Goal: Entertainment & Leisure: Consume media (video, audio)

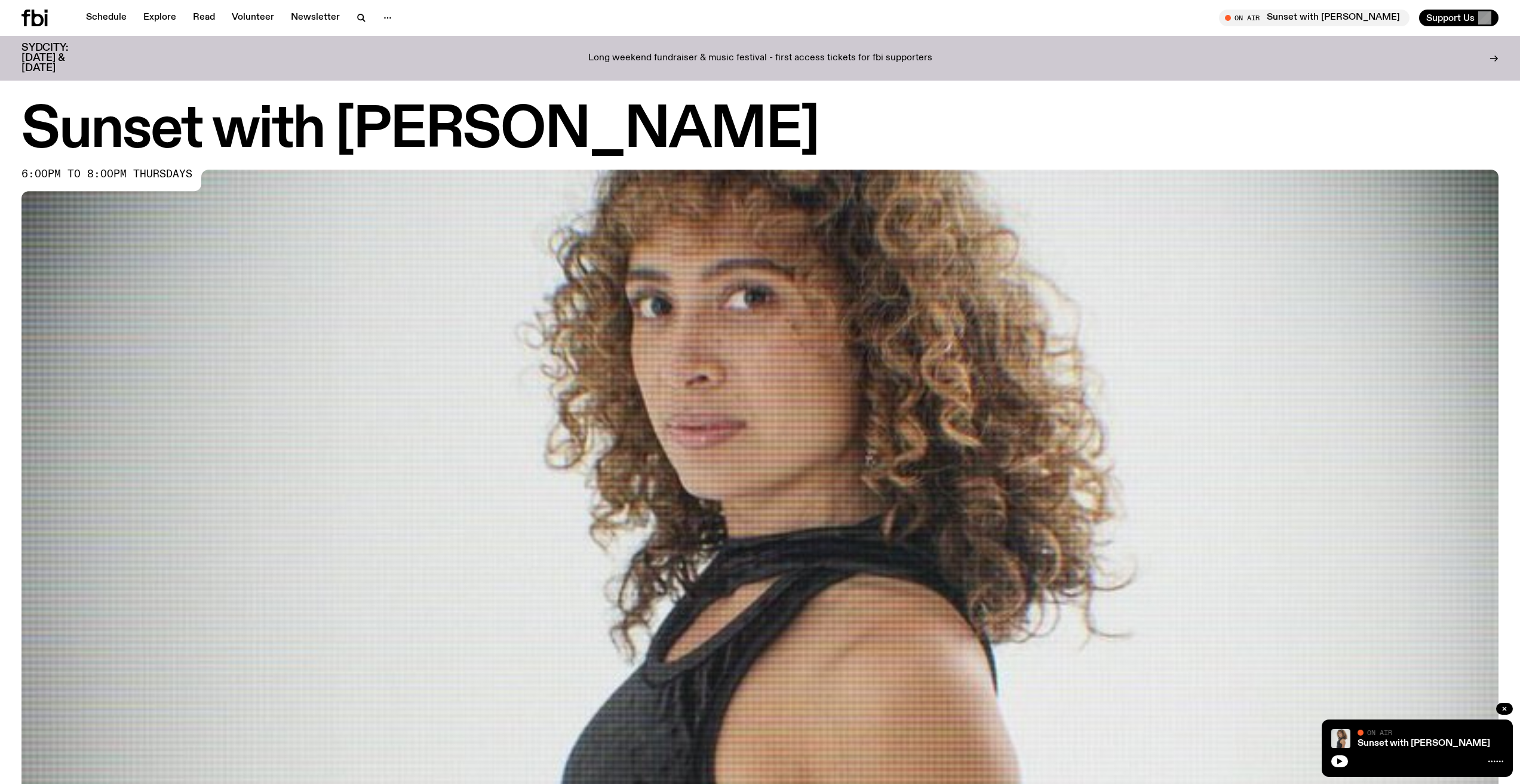
scroll to position [471, 0]
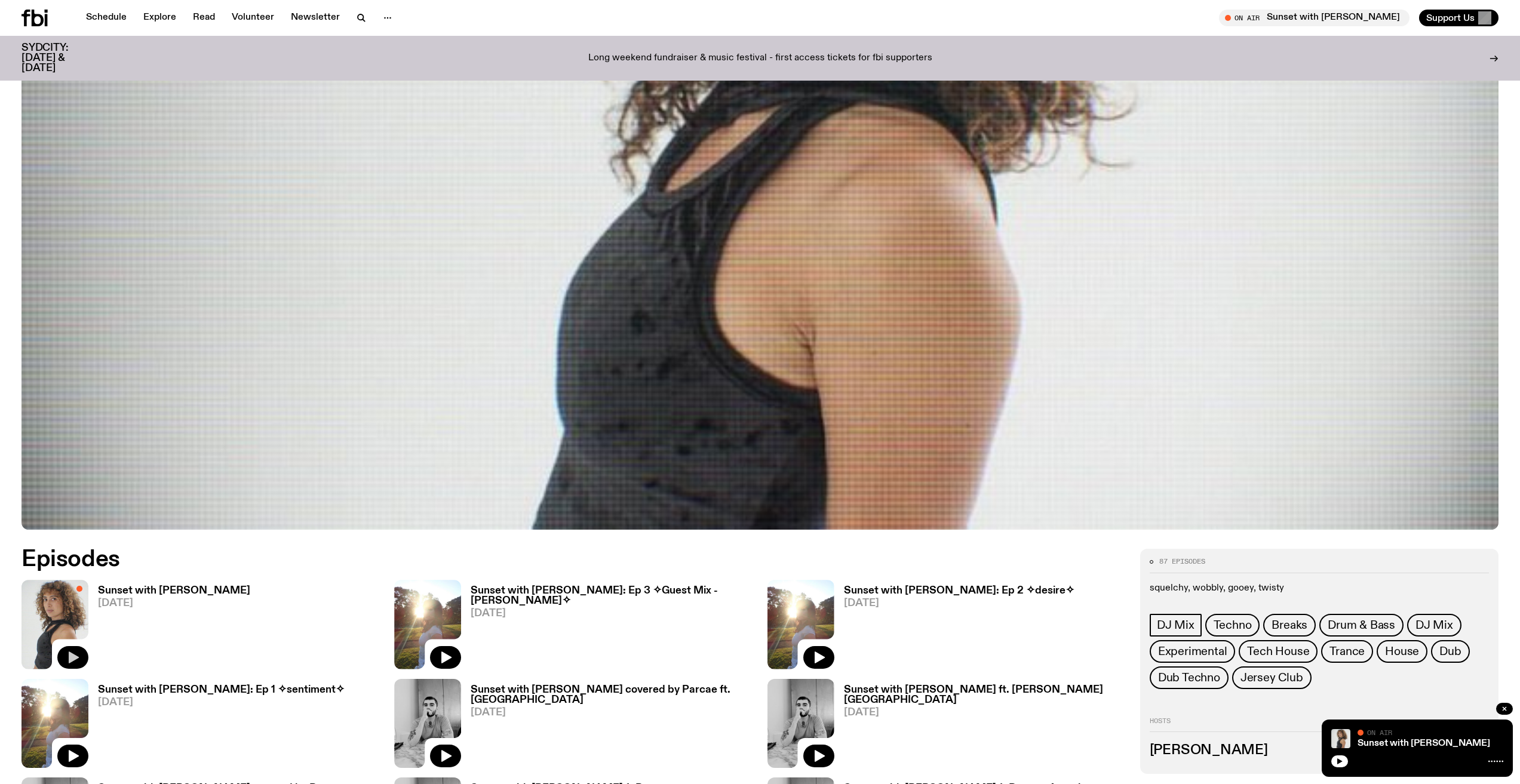
click at [73, 661] on icon "button" at bounding box center [73, 657] width 15 height 15
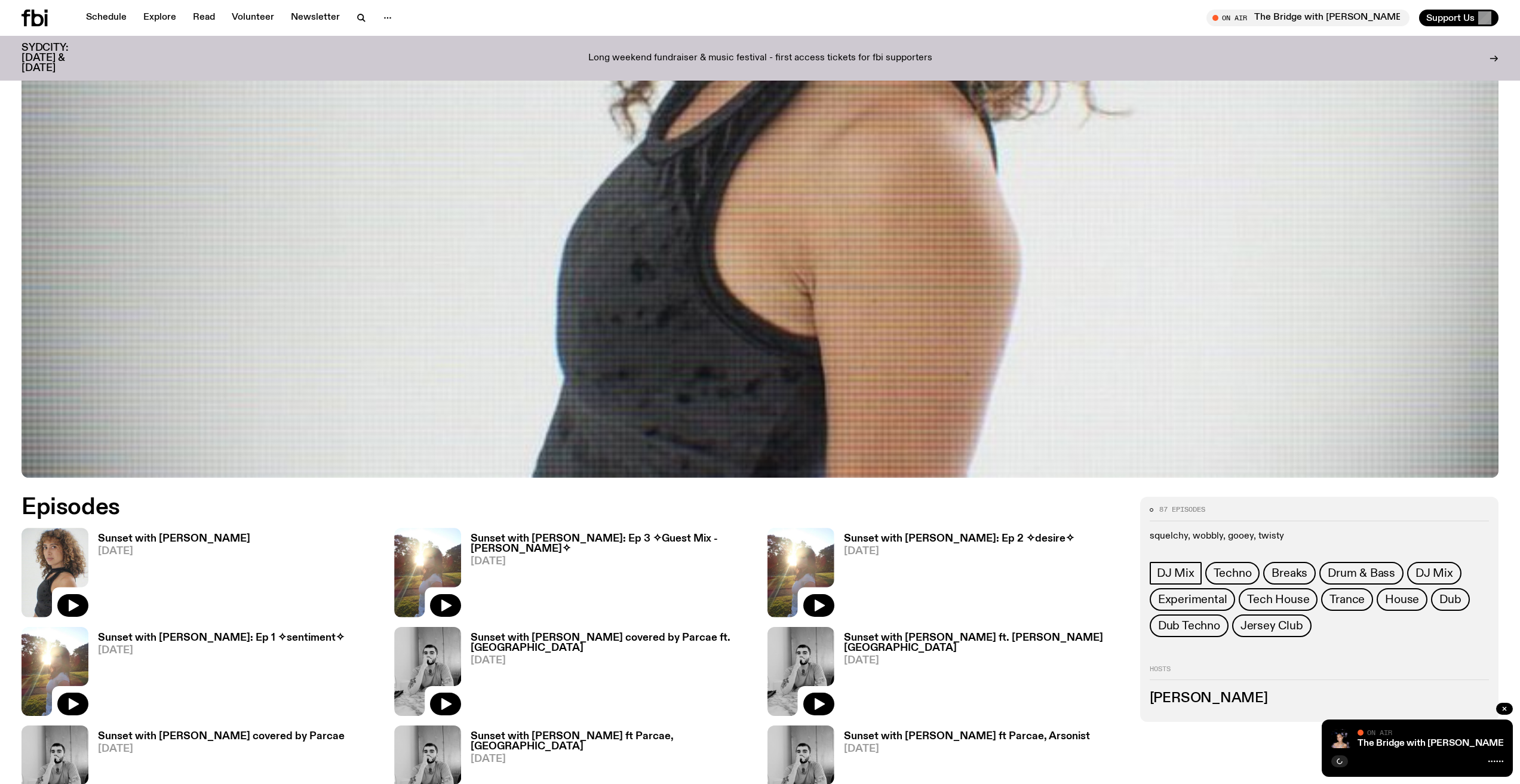
scroll to position [591, 0]
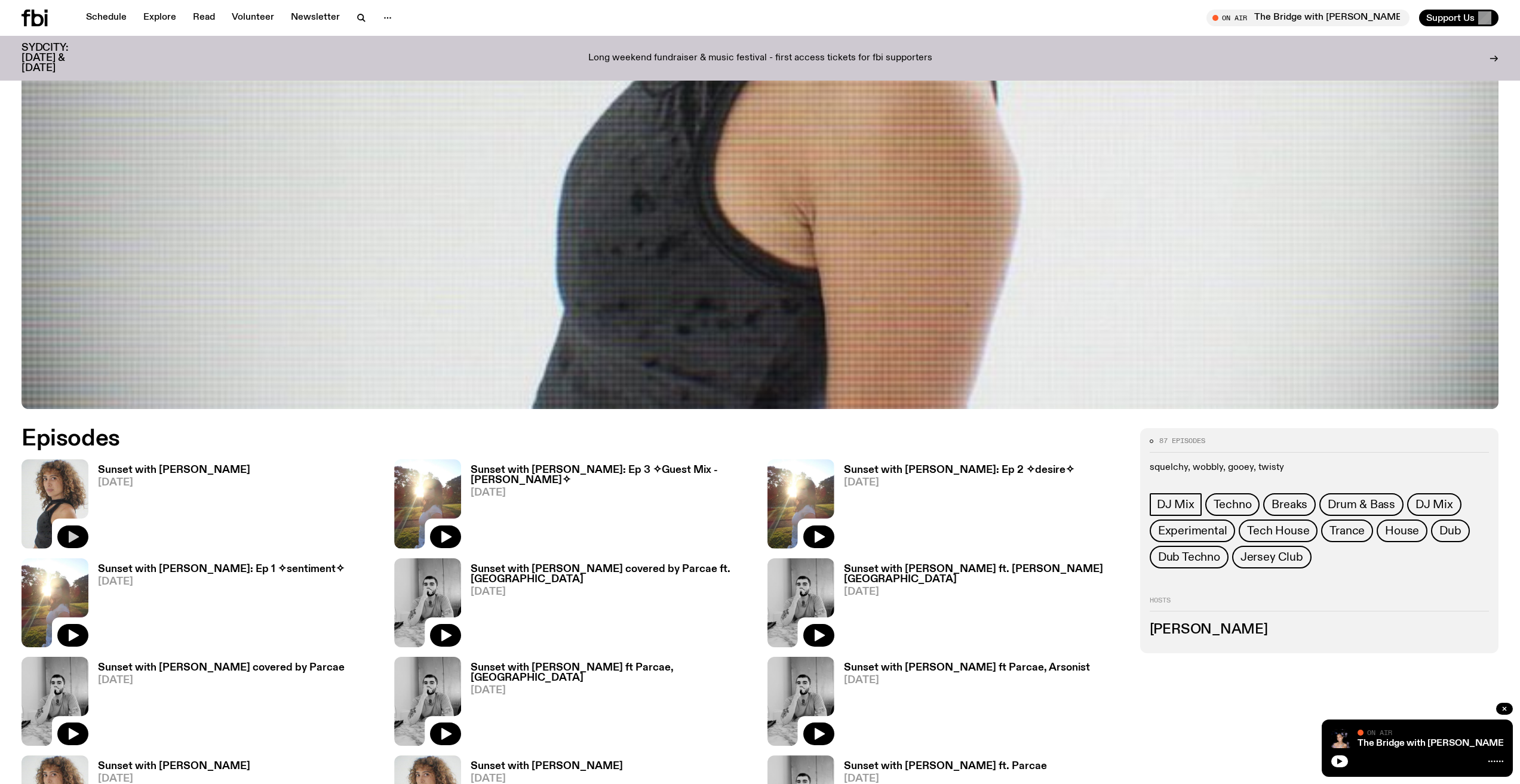
click at [79, 538] on icon "button" at bounding box center [73, 537] width 15 height 15
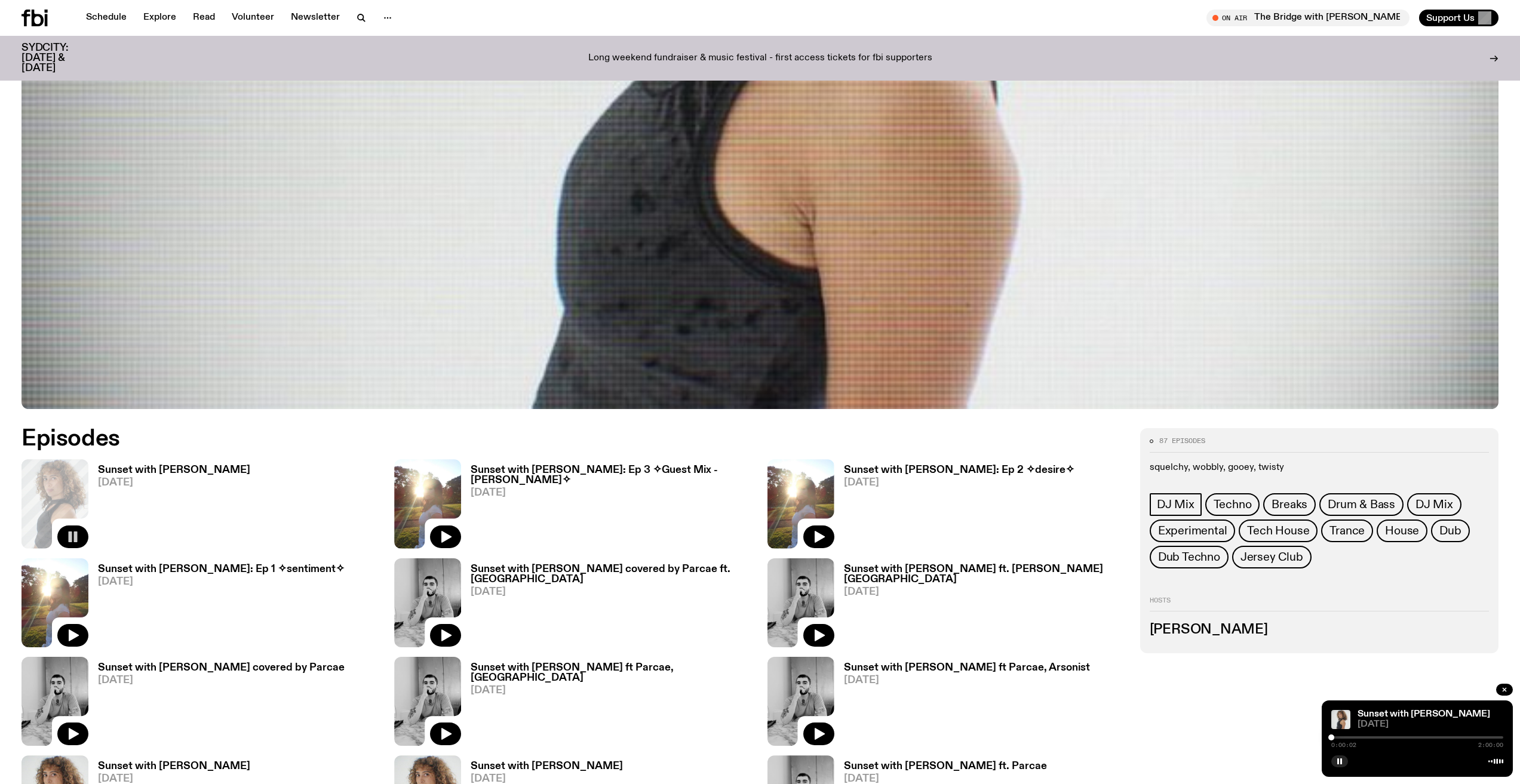
click at [1417, 737] on div at bounding box center [1417, 737] width 172 height 2
click at [1394, 737] on div at bounding box center [1334, 737] width 172 height 2
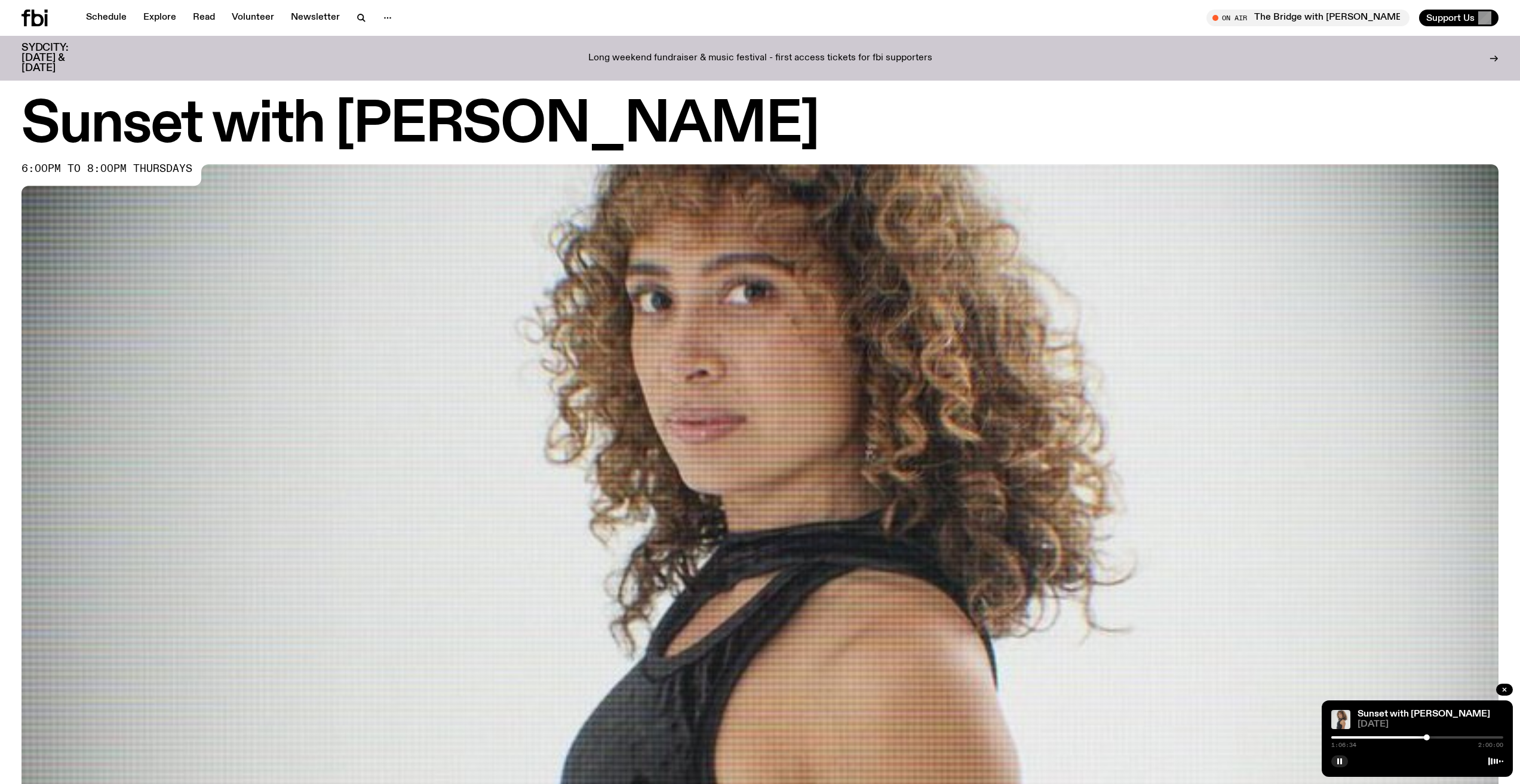
scroll to position [0, 0]
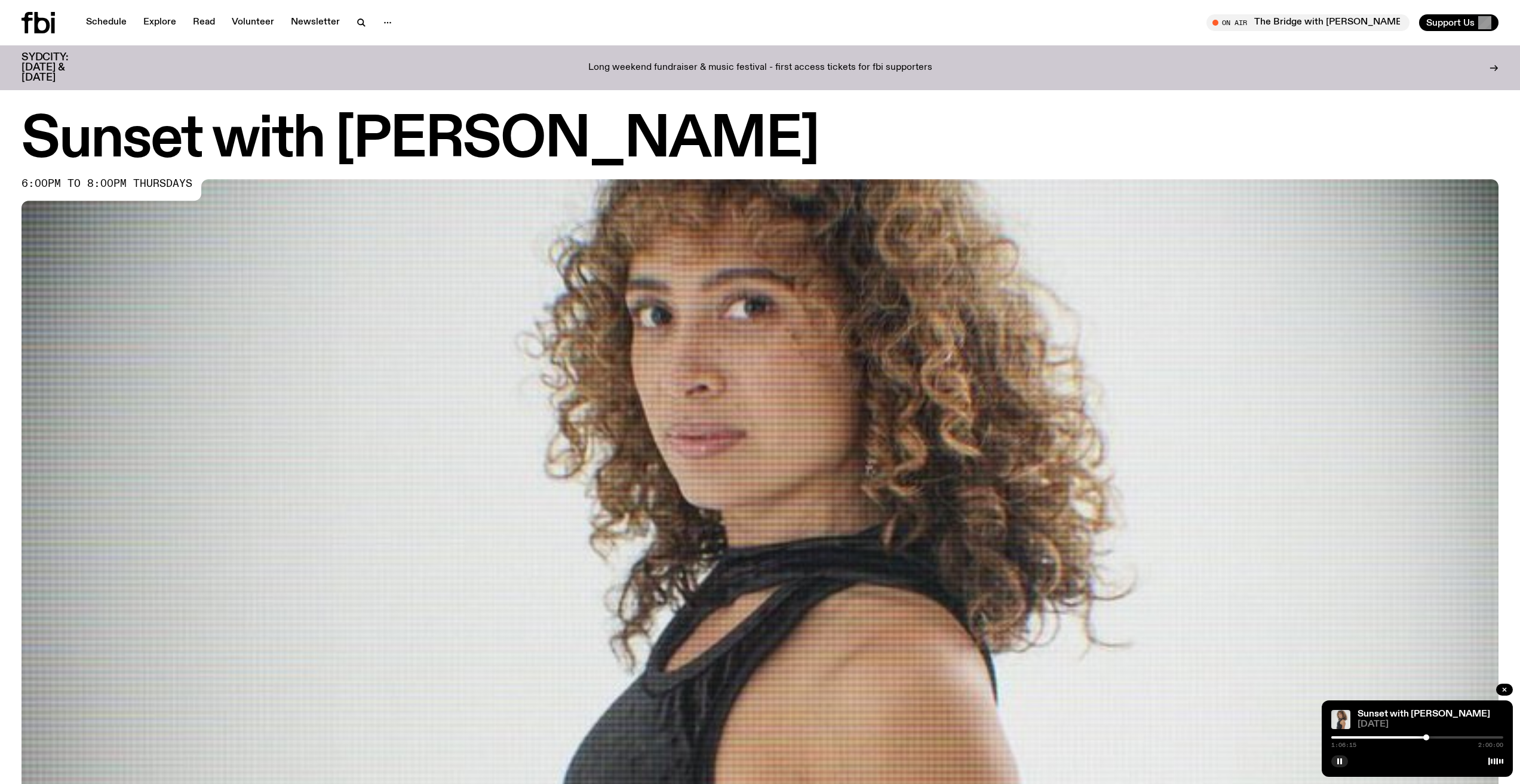
click at [1426, 738] on div at bounding box center [1426, 737] width 6 height 6
click at [1420, 737] on div at bounding box center [1343, 737] width 172 height 2
click at [1424, 737] on div at bounding box center [1417, 737] width 172 height 2
click at [1425, 737] on div at bounding box center [1425, 737] width 6 height 6
click at [1428, 737] on div at bounding box center [1425, 737] width 6 height 6
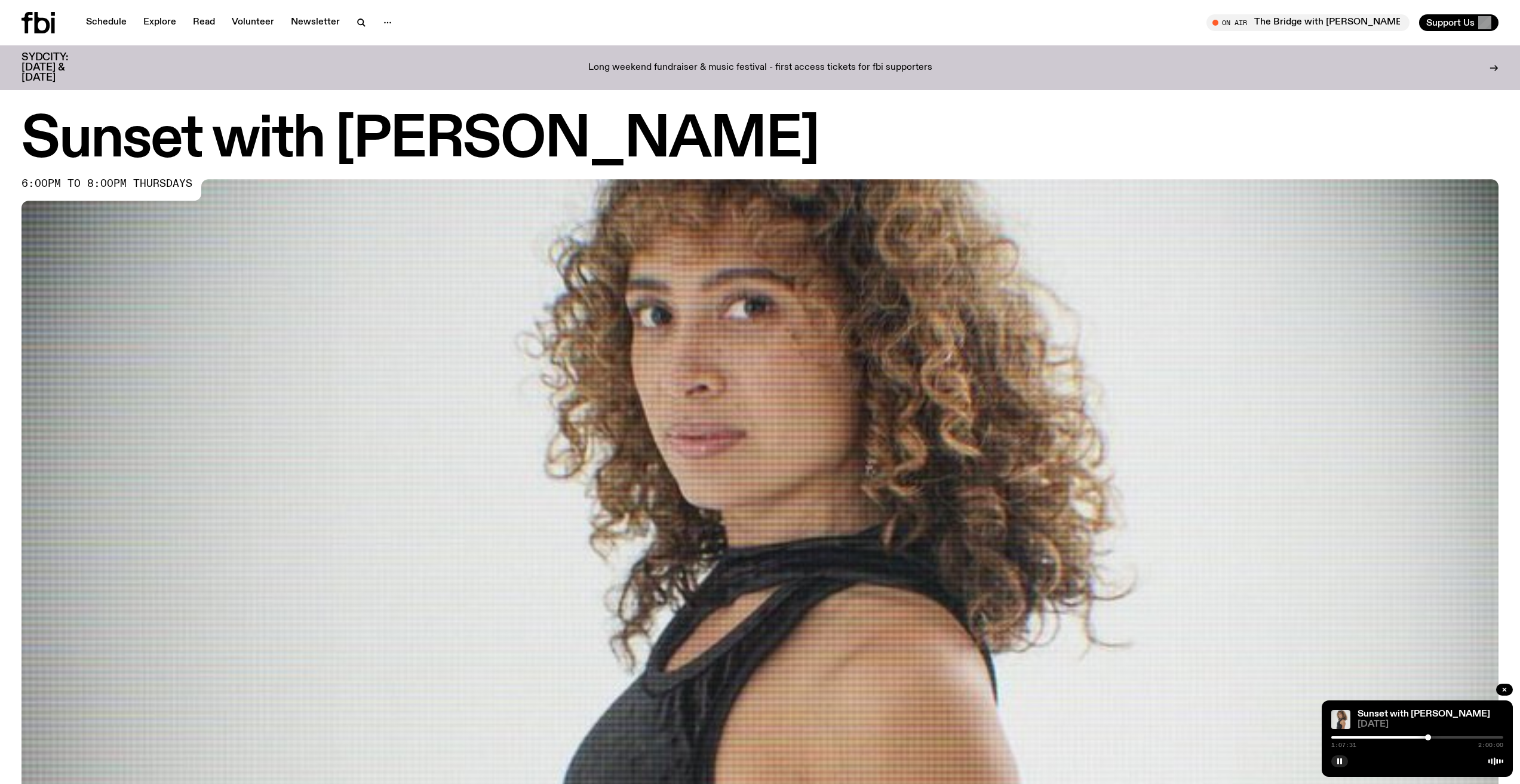
click at [1428, 737] on div at bounding box center [1428, 737] width 6 height 6
click at [1339, 763] on rect "button" at bounding box center [1338, 761] width 1 height 6
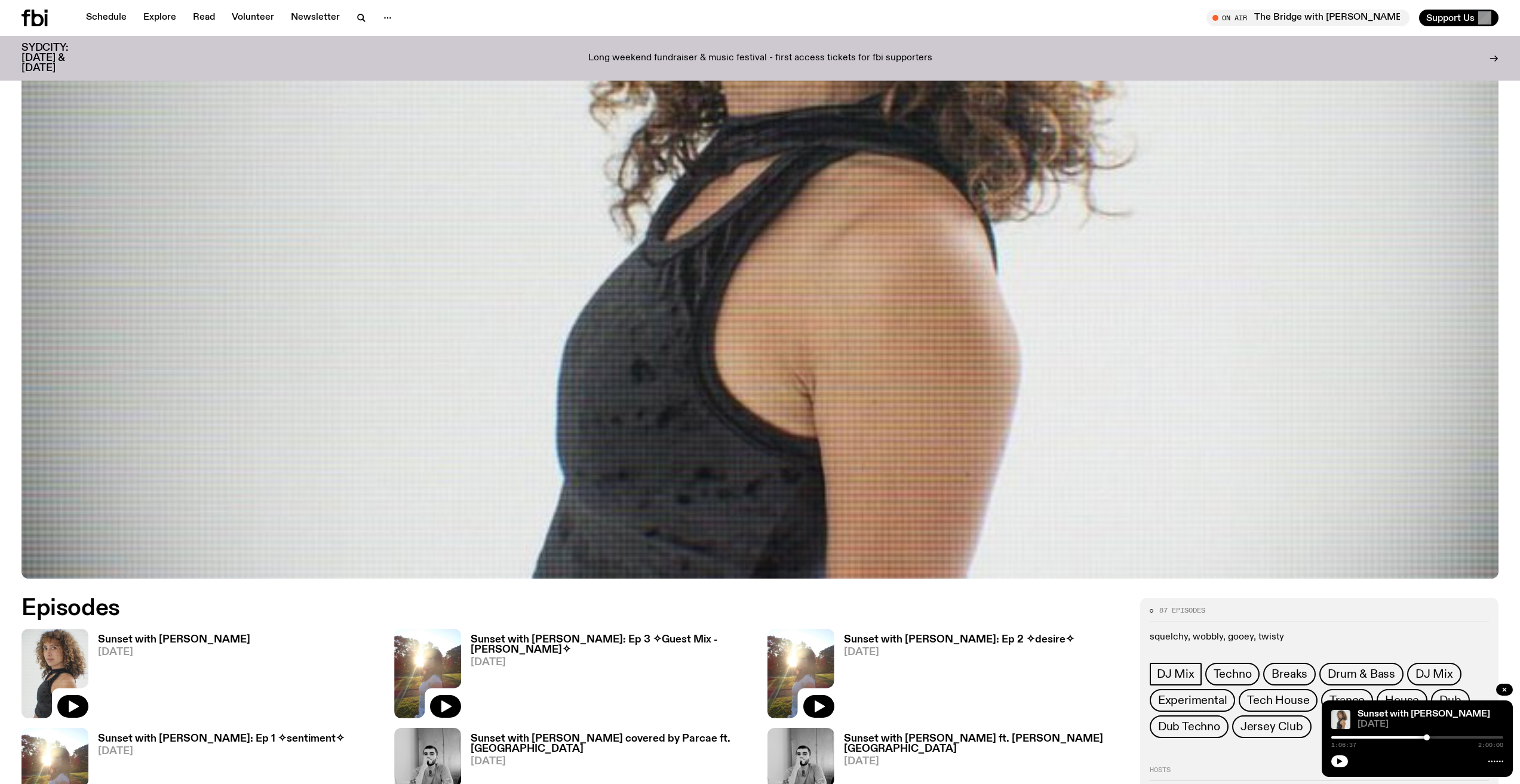
scroll to position [415, 0]
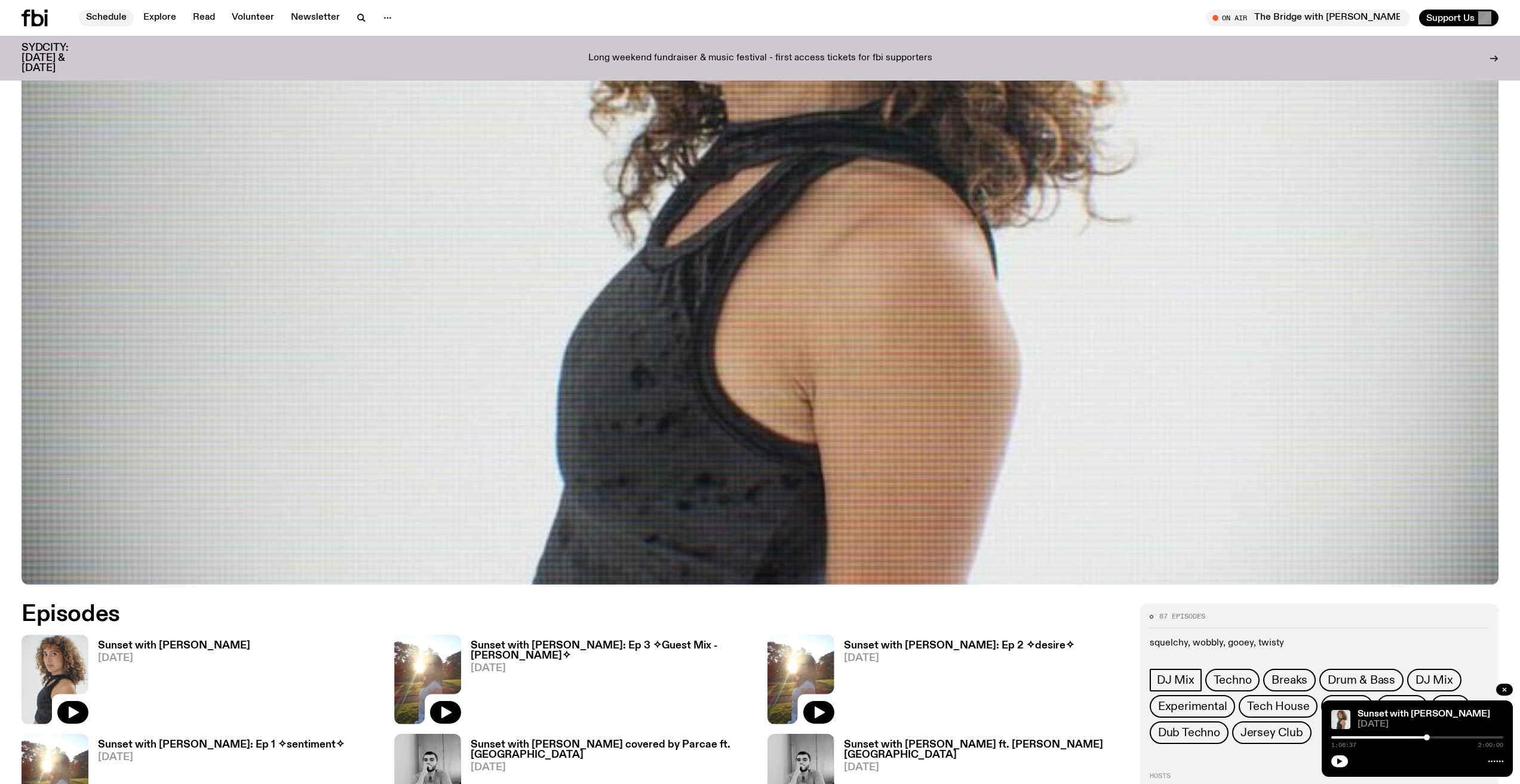
click at [117, 14] on link "Schedule" at bounding box center [106, 17] width 55 height 17
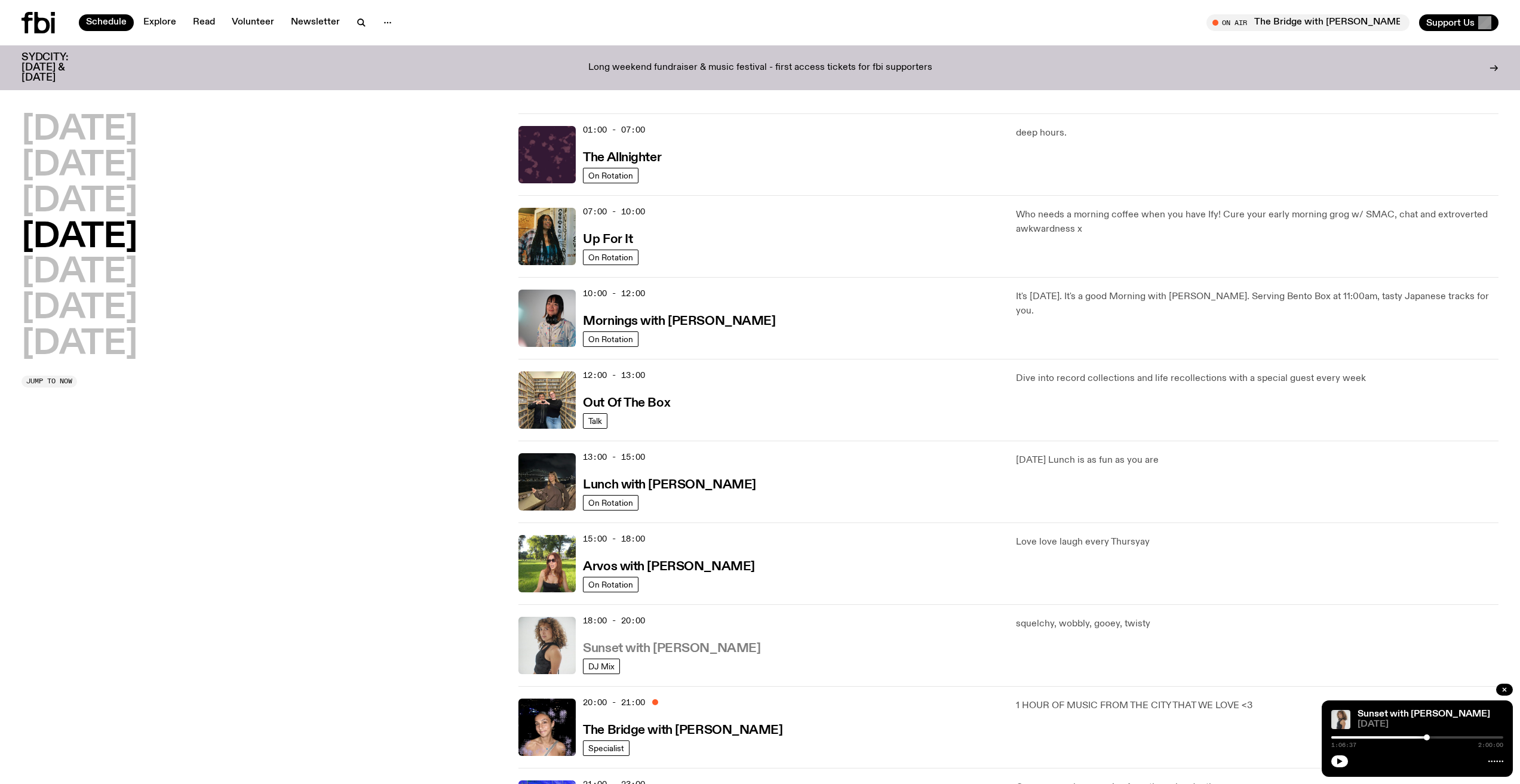
click at [648, 649] on h3 "Sunset with [PERSON_NAME]" at bounding box center [672, 648] width 178 height 12
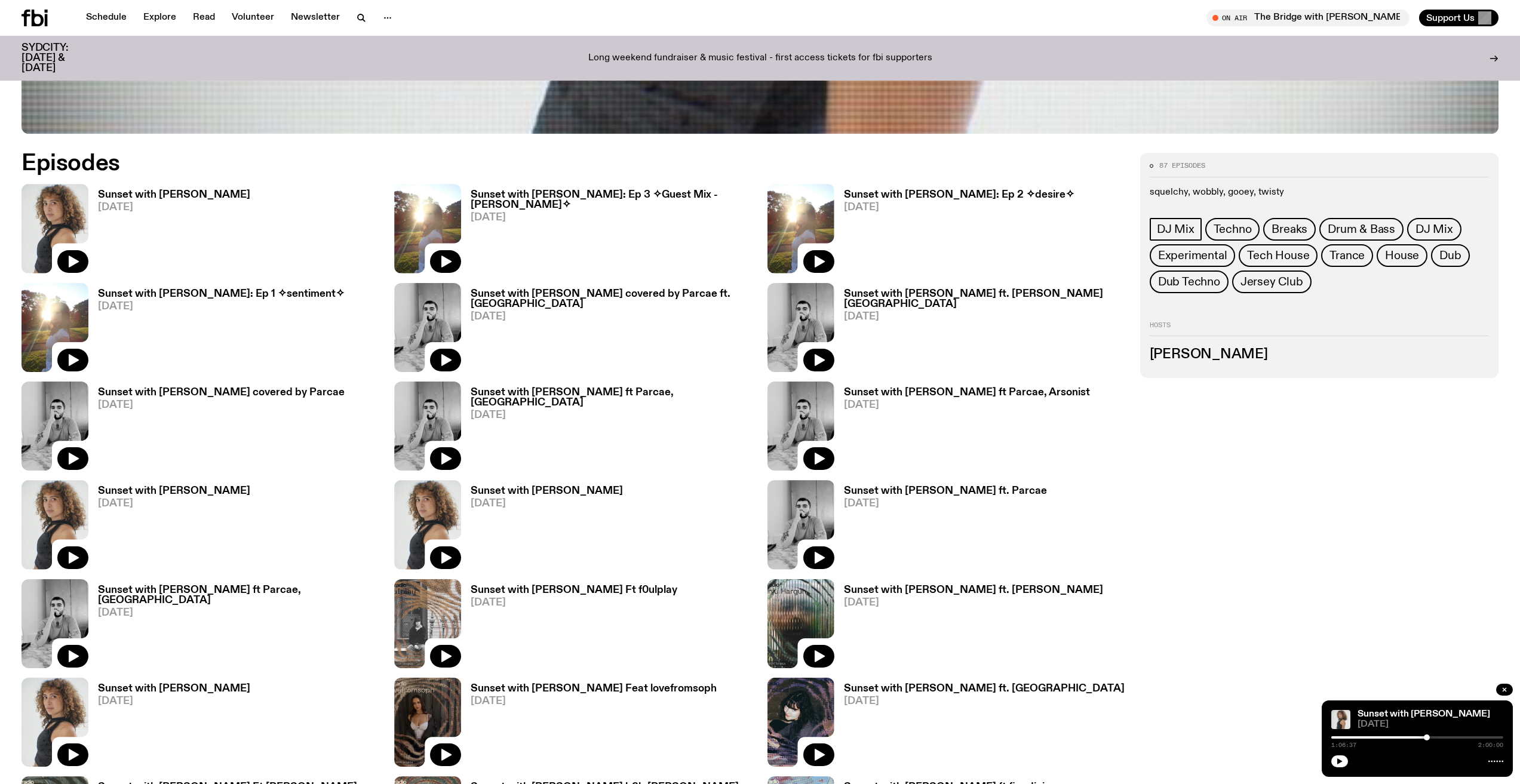
scroll to position [828, 0]
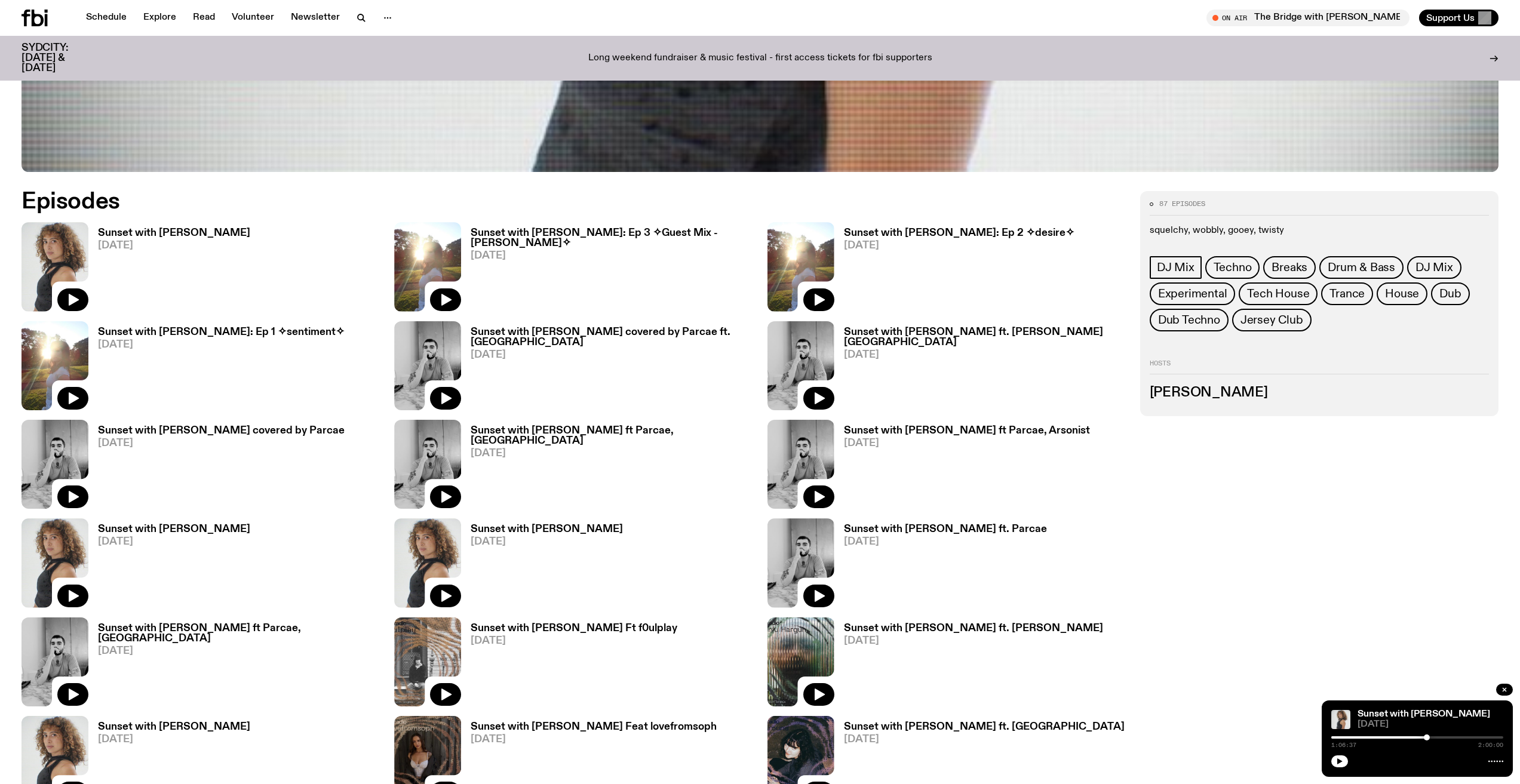
click at [177, 232] on h3 "Sunset with [PERSON_NAME]" at bounding box center [174, 233] width 152 height 10
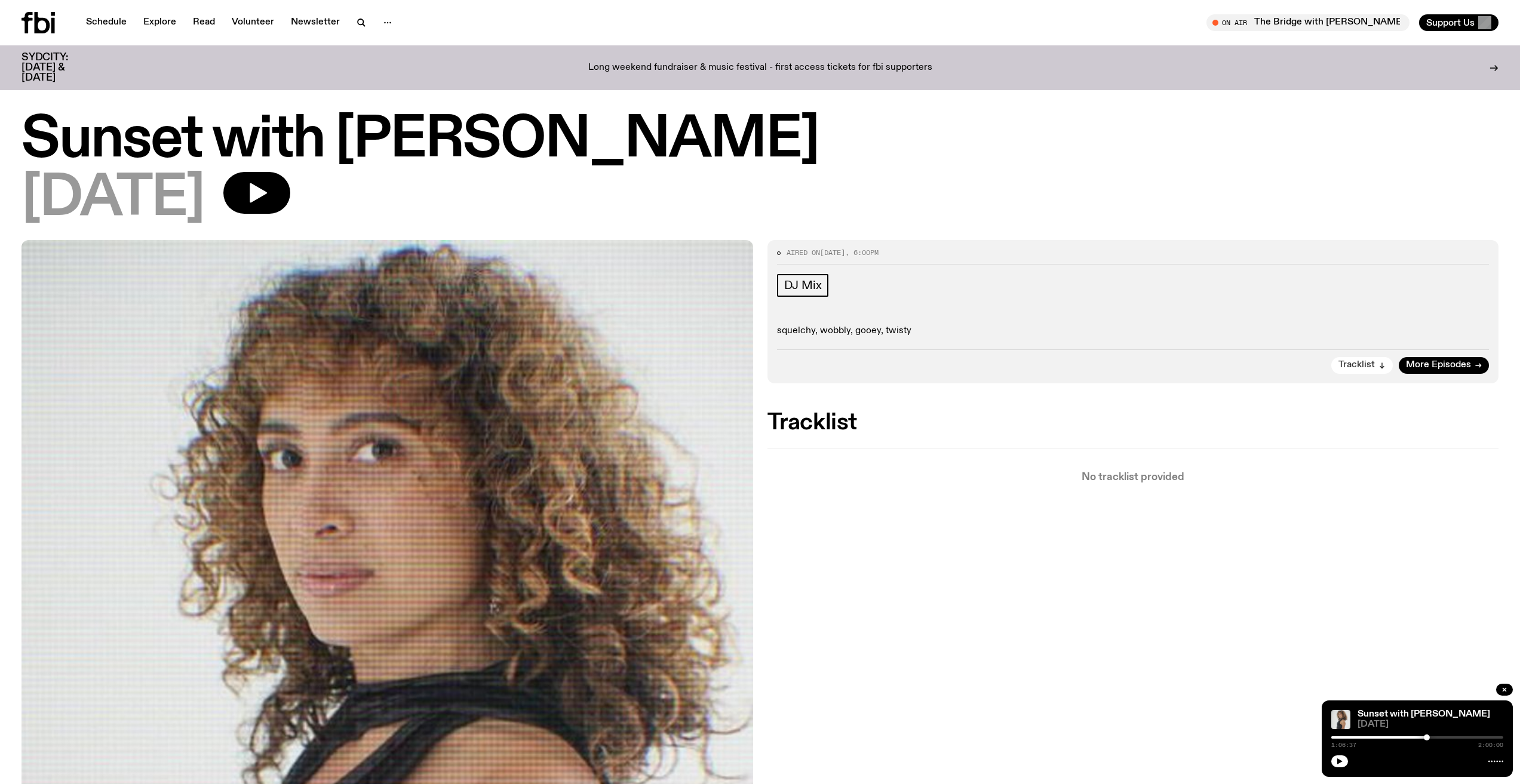
click at [1359, 368] on span "Tracklist" at bounding box center [1357, 365] width 36 height 9
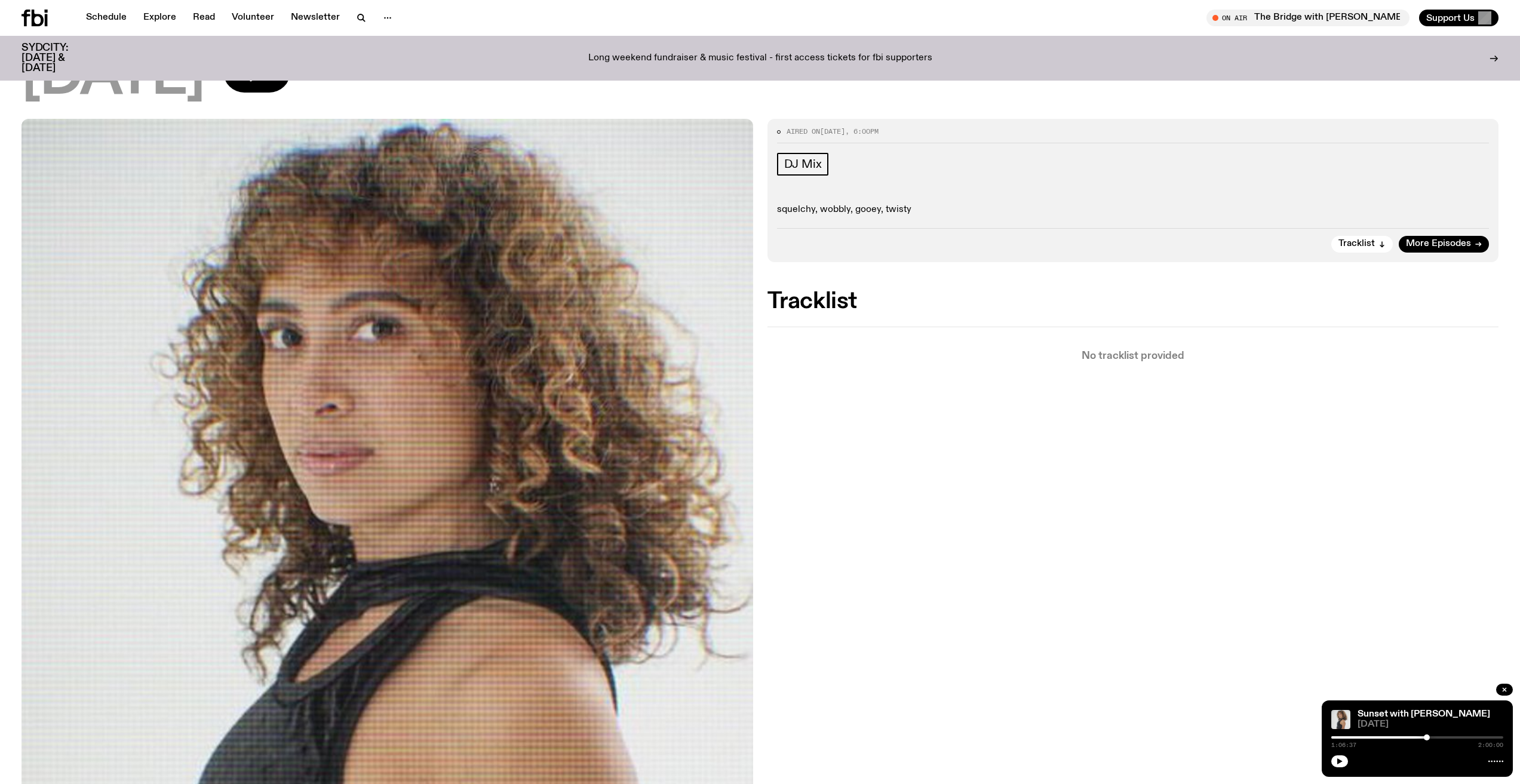
scroll to position [93, 0]
